Goal: Navigation & Orientation: Find specific page/section

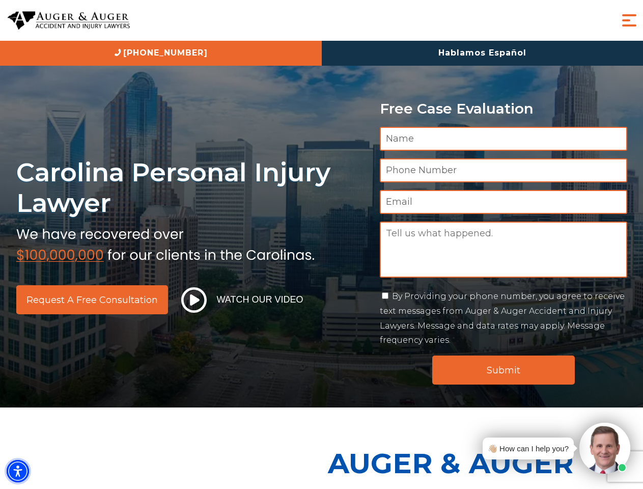
click at [18, 471] on img "Accessibility Menu" at bounding box center [18, 471] width 22 height 22
